Goal: Task Accomplishment & Management: Manage account settings

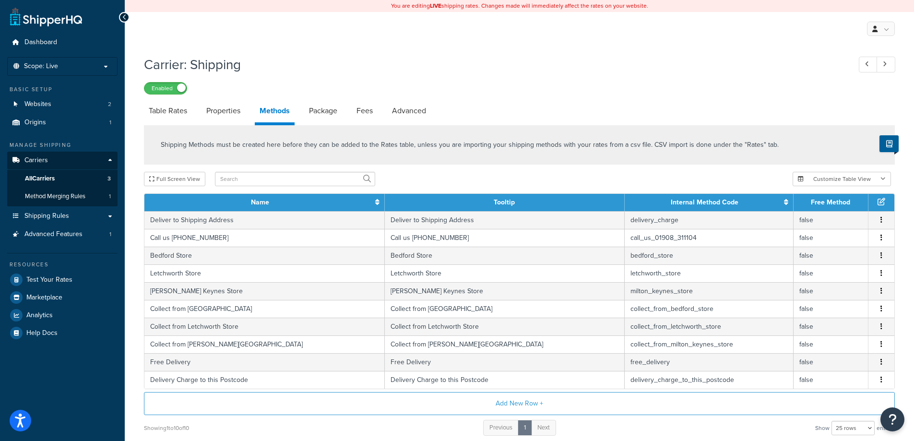
select select "25"
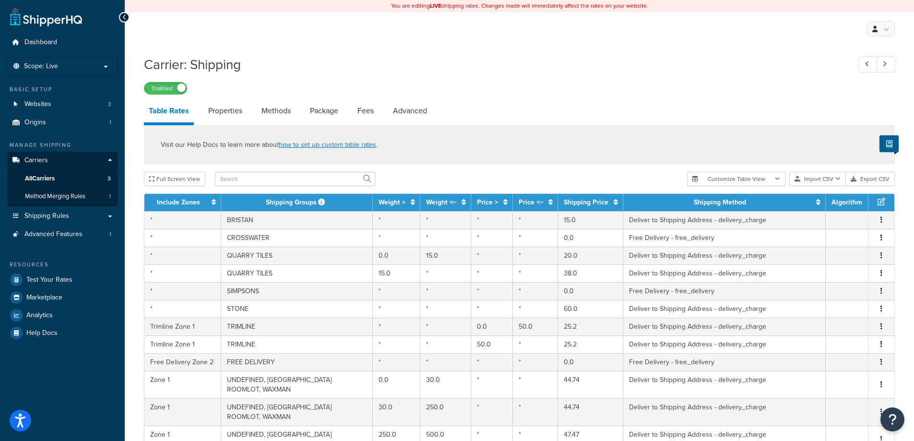
select select "1000"
click at [48, 218] on span "Shipping Rules" at bounding box center [46, 216] width 45 height 8
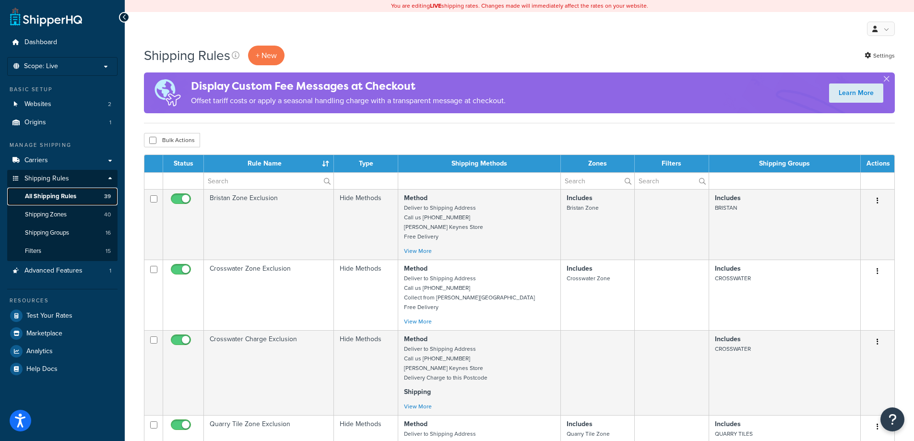
click at [59, 196] on span "All Shipping Rules" at bounding box center [50, 196] width 51 height 8
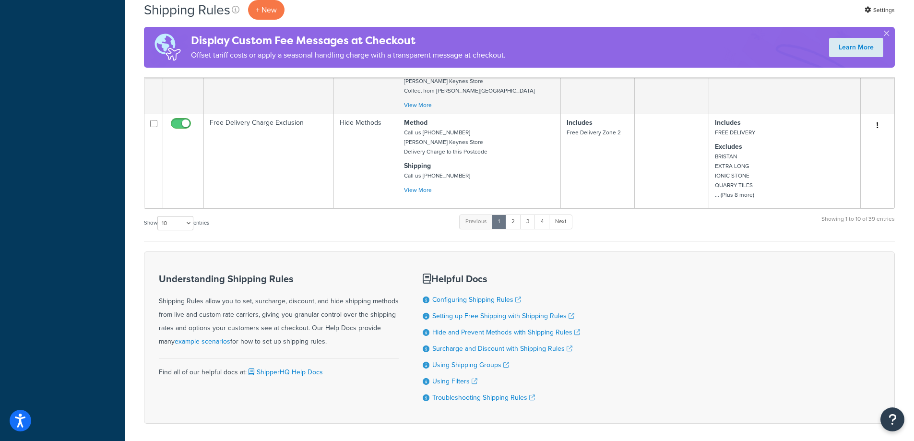
scroll to position [768, 0]
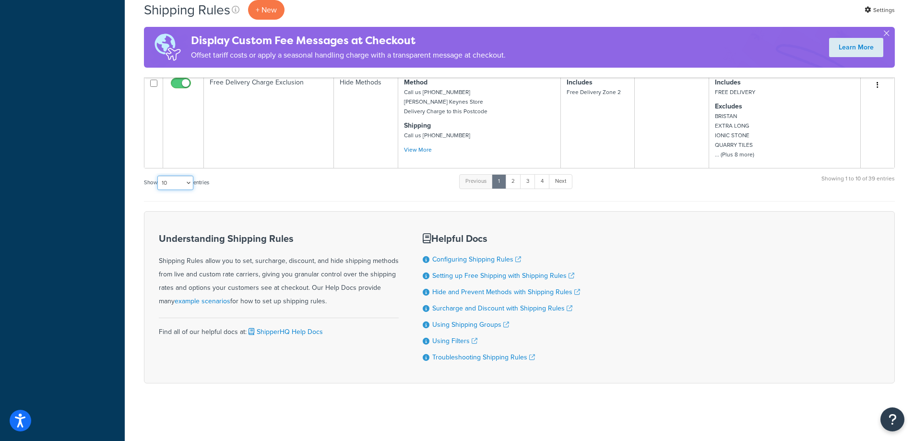
click at [191, 181] on select "10 15 25 50 100 1000" at bounding box center [175, 183] width 36 height 14
select select "50"
click at [158, 176] on select "10 15 25 50 100 1000" at bounding box center [175, 183] width 36 height 14
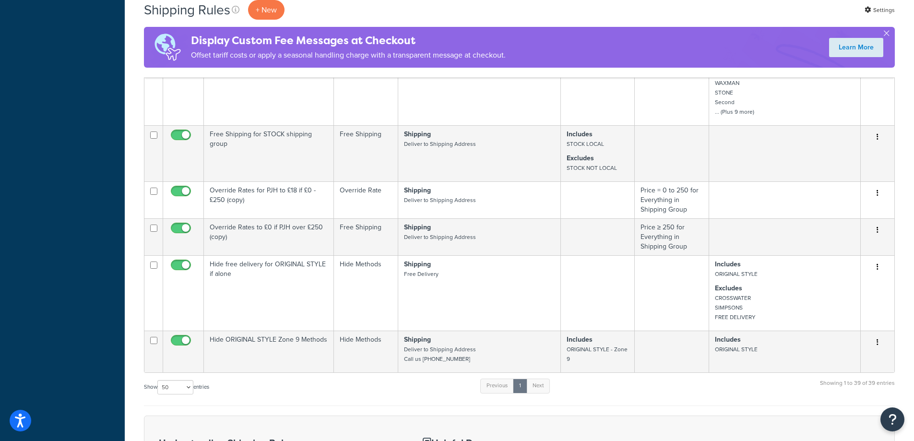
scroll to position [957, 0]
